Goal: Task Accomplishment & Management: Manage account settings

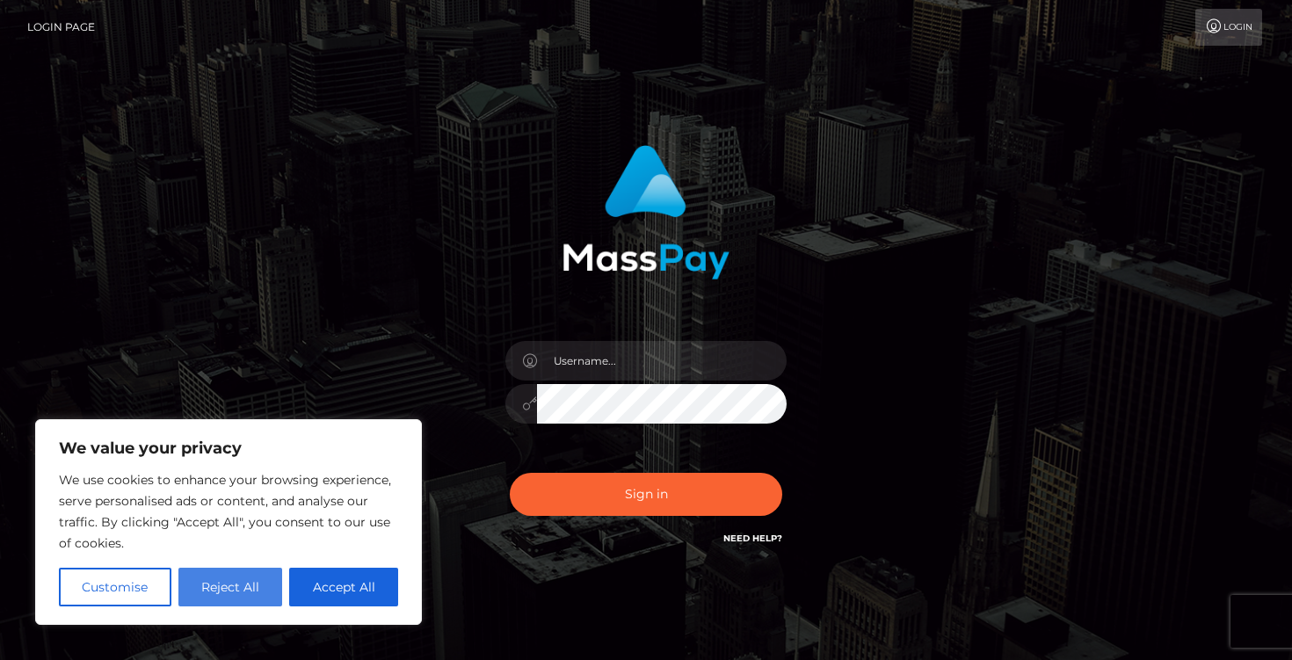
click at [253, 593] on button "Reject All" at bounding box center [230, 587] width 105 height 39
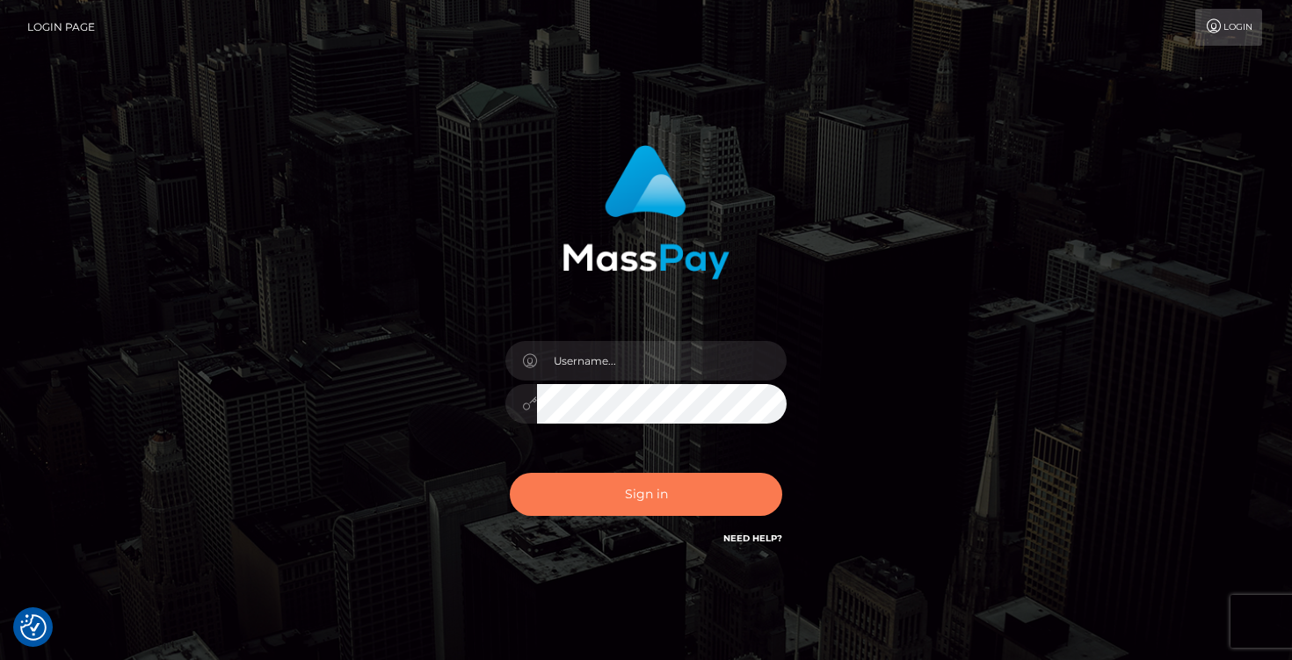
click at [611, 498] on button "Sign in" at bounding box center [646, 494] width 272 height 43
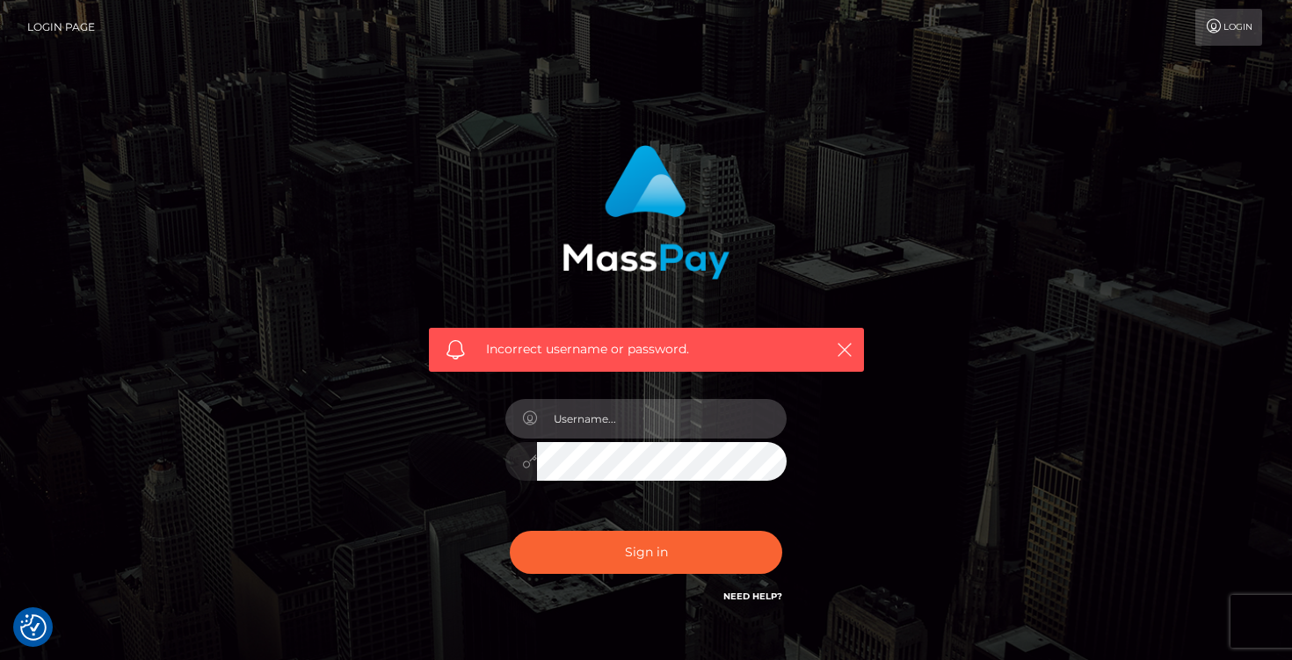
click at [724, 424] on input "text" at bounding box center [662, 419] width 250 height 40
click at [674, 421] on input "srappap1@gmail.com" at bounding box center [662, 419] width 250 height 40
type input "srappap"
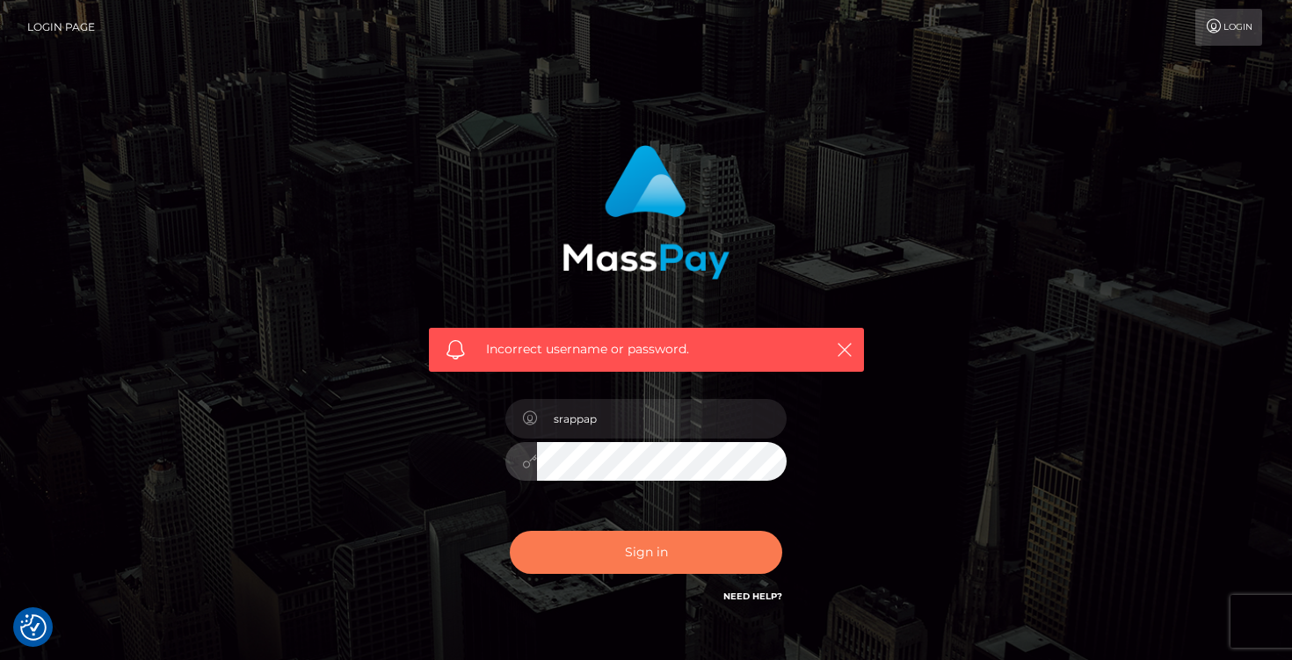
click at [623, 560] on button "Sign in" at bounding box center [646, 552] width 272 height 43
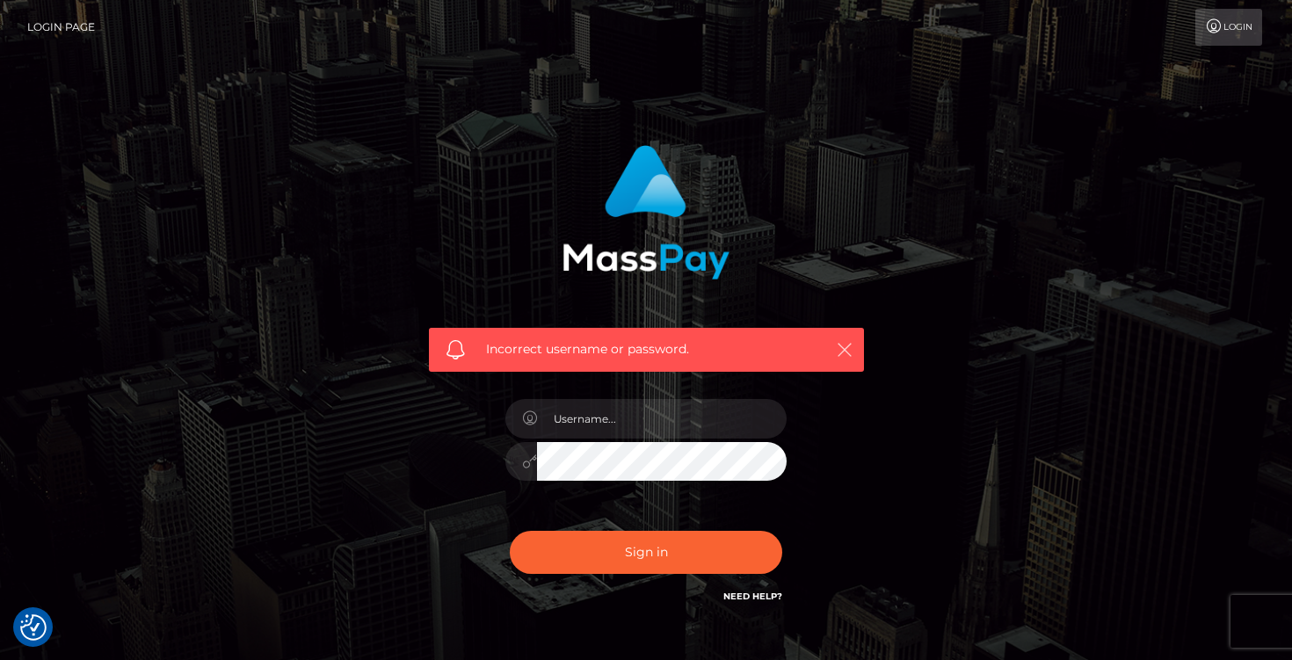
click at [845, 341] on icon "button" at bounding box center [845, 350] width 18 height 18
click at [1219, 34] on link "Login" at bounding box center [1228, 27] width 67 height 37
